Goal: Check status: Check status

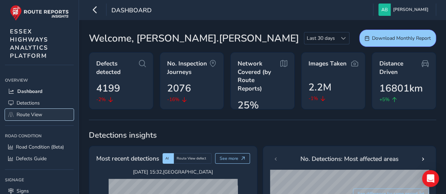
click at [31, 114] on span "Route View" at bounding box center [30, 114] width 26 height 7
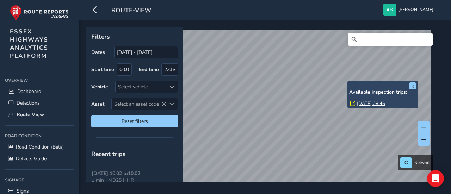
click at [368, 38] on input "Search" at bounding box center [390, 39] width 85 height 13
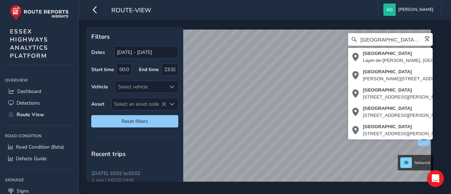
type input "[STREET_ADDRESS][PERSON_NAME]"
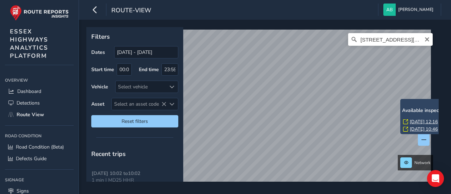
click at [419, 120] on link "[DATE] 12:16" at bounding box center [424, 122] width 28 height 6
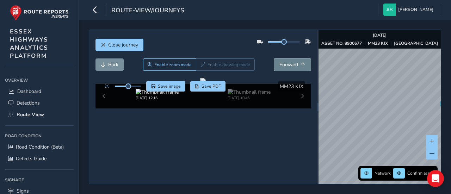
click at [287, 64] on span "Forward" at bounding box center [288, 64] width 19 height 7
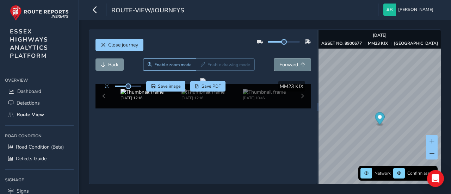
click at [287, 64] on span "Forward" at bounding box center [288, 64] width 19 height 7
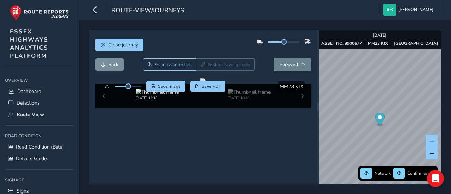
click at [287, 64] on span "Forward" at bounding box center [288, 64] width 19 height 7
click at [291, 63] on span "Forward" at bounding box center [288, 64] width 19 height 7
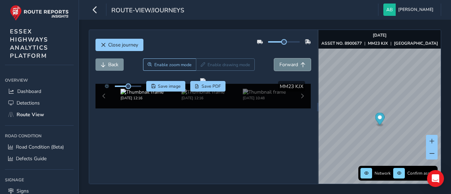
click at [291, 63] on span "Forward" at bounding box center [288, 64] width 19 height 7
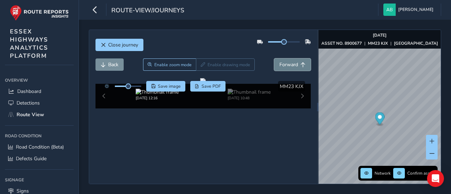
click at [291, 63] on span "Forward" at bounding box center [288, 64] width 19 height 7
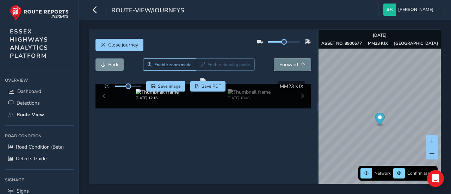
click at [291, 63] on span "Forward" at bounding box center [288, 64] width 19 height 7
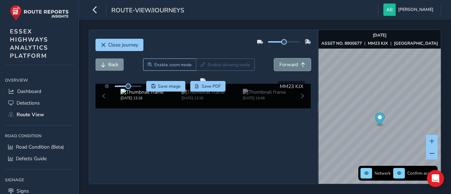
click at [291, 63] on span "Forward" at bounding box center [288, 64] width 19 height 7
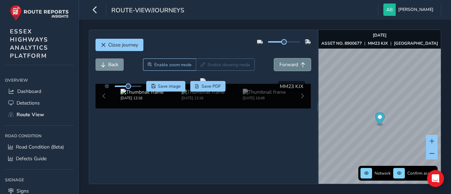
click at [291, 63] on span "Forward" at bounding box center [288, 64] width 19 height 7
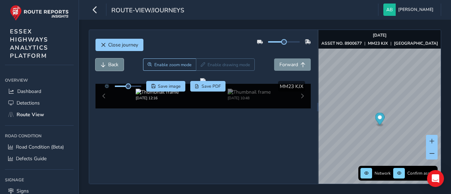
click at [118, 64] on span "Back" at bounding box center [113, 64] width 10 height 7
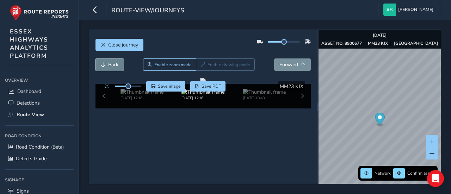
click at [118, 64] on span "Back" at bounding box center [113, 64] width 10 height 7
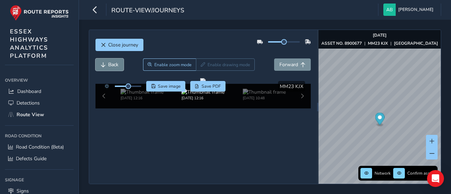
click at [118, 64] on span "Back" at bounding box center [113, 64] width 10 height 7
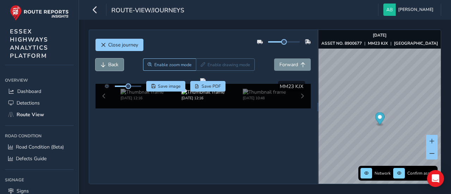
click at [118, 64] on span "Back" at bounding box center [113, 64] width 10 height 7
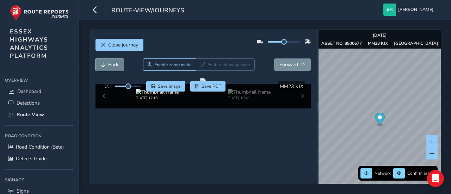
click at [111, 63] on span "Back" at bounding box center [113, 64] width 10 height 7
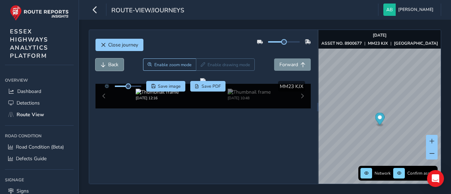
click at [110, 67] on span "Back" at bounding box center [113, 64] width 10 height 7
click at [283, 65] on span "Forward" at bounding box center [288, 64] width 19 height 7
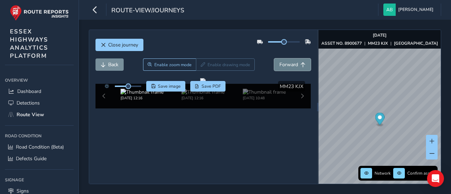
click at [283, 65] on span "Forward" at bounding box center [288, 64] width 19 height 7
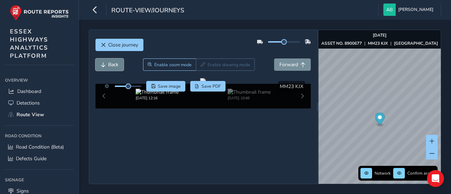
click at [113, 64] on span "Back" at bounding box center [113, 64] width 10 height 7
click at [114, 64] on span "Back" at bounding box center [113, 64] width 10 height 7
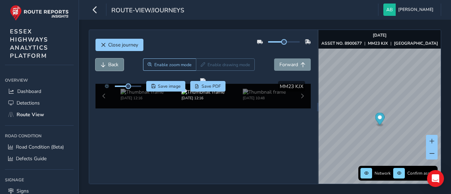
click at [114, 64] on span "Back" at bounding box center [113, 64] width 10 height 7
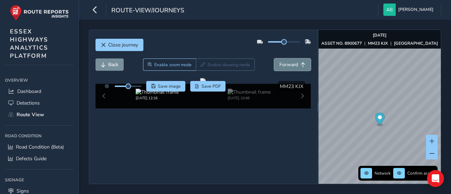
click at [286, 62] on span "Forward" at bounding box center [288, 64] width 19 height 7
click at [103, 62] on span "Back" at bounding box center [103, 64] width 5 height 5
click at [283, 66] on span "Forward" at bounding box center [288, 64] width 19 height 7
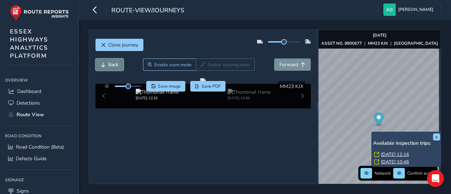
click at [109, 65] on span "Back" at bounding box center [113, 64] width 10 height 7
click at [111, 65] on span "Back" at bounding box center [113, 64] width 10 height 7
